Goal: Check status: Check status

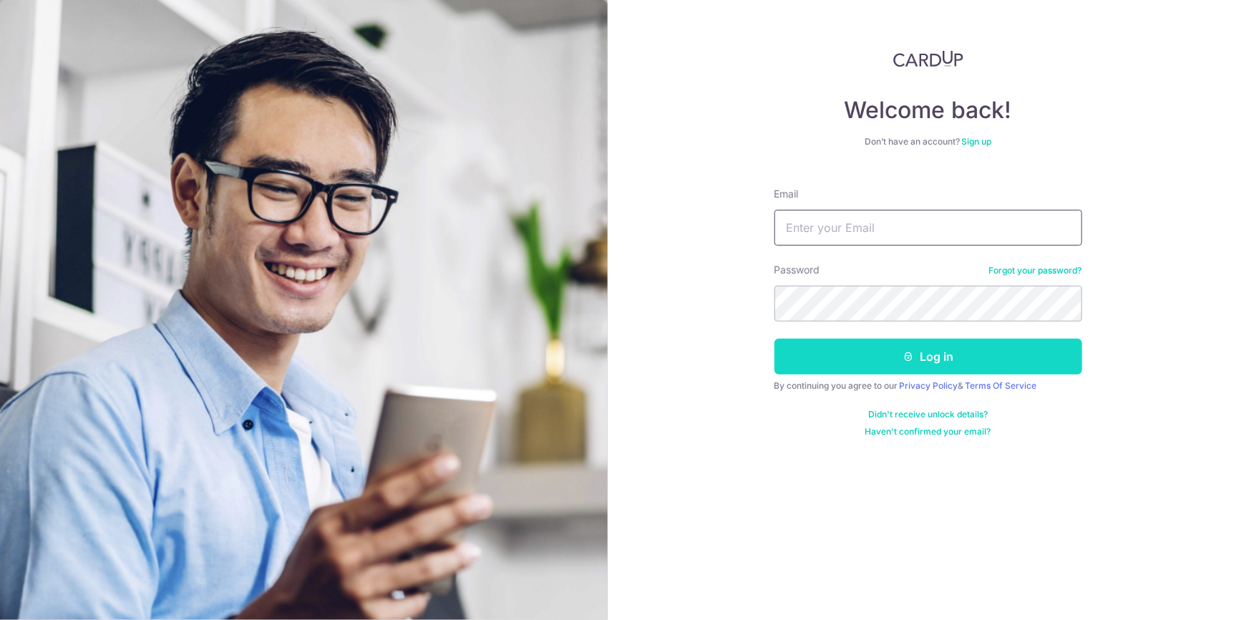
type input "[EMAIL_ADDRESS][PERSON_NAME][DOMAIN_NAME]"
click at [908, 369] on button "Log in" at bounding box center [928, 357] width 308 height 36
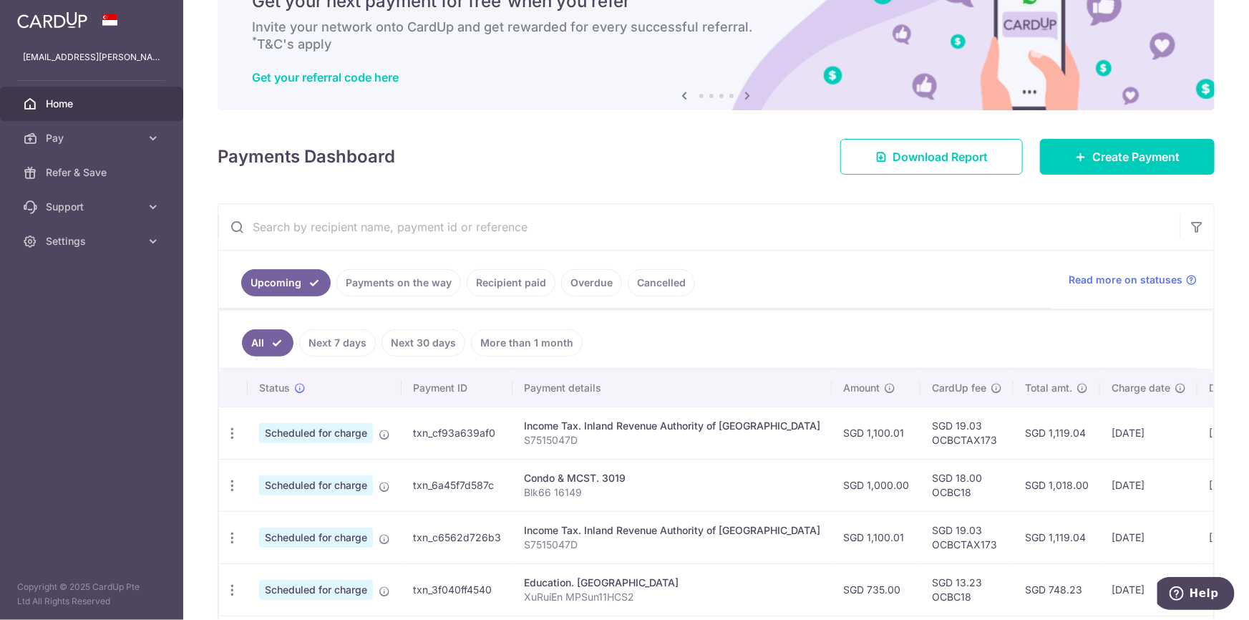
scroll to position [66, 0]
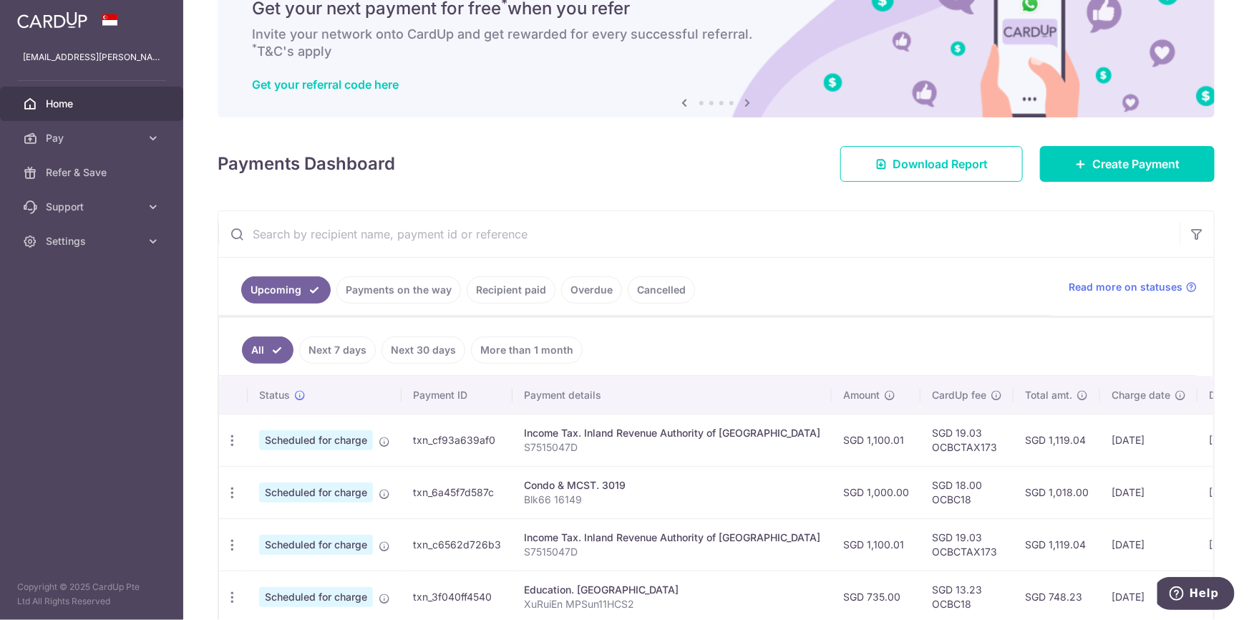
click at [512, 292] on link "Recipient paid" at bounding box center [511, 289] width 89 height 27
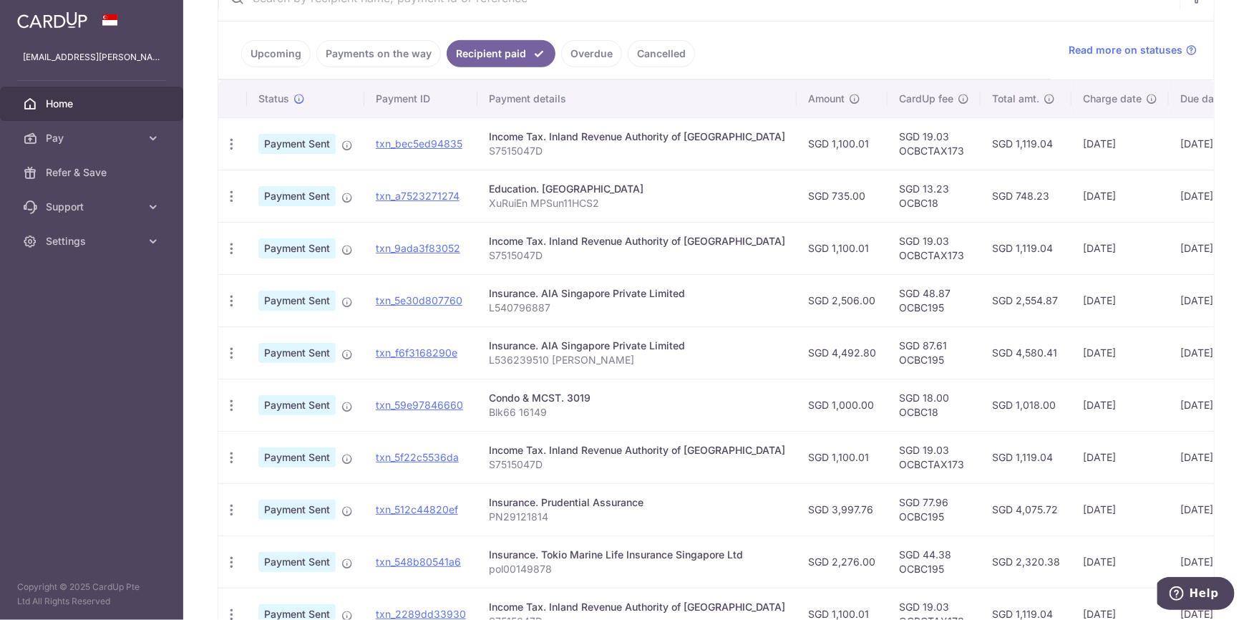
scroll to position [325, 0]
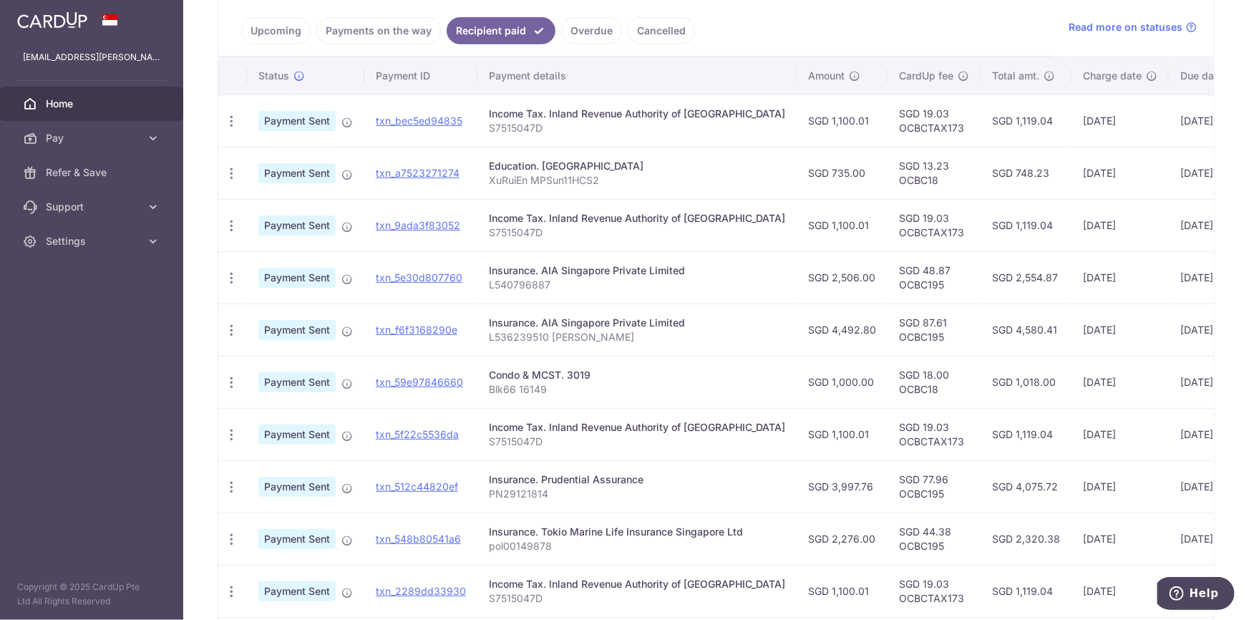
click at [62, 103] on span "Home" at bounding box center [93, 104] width 94 height 14
